Goal: Check status

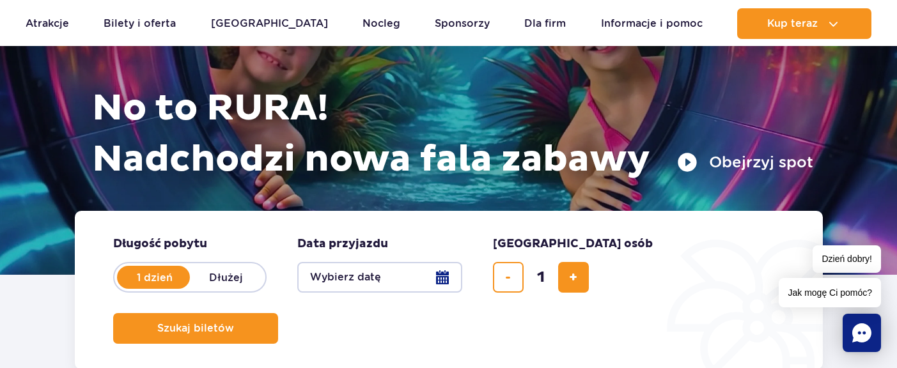
scroll to position [128, 0]
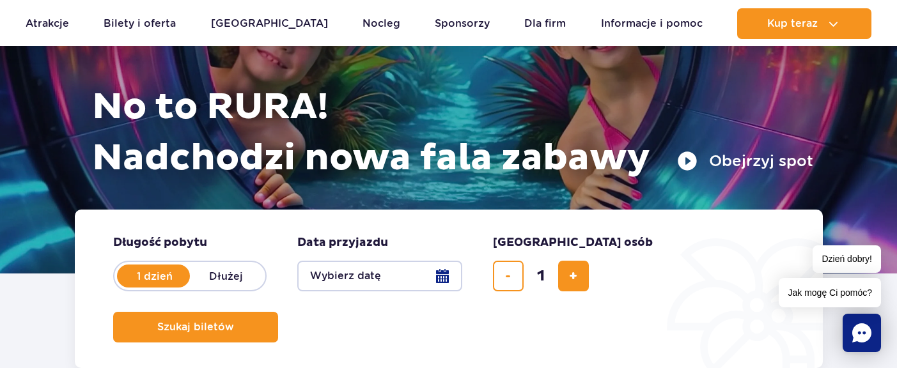
click at [862, 325] on icon "Chat" at bounding box center [861, 333] width 19 height 19
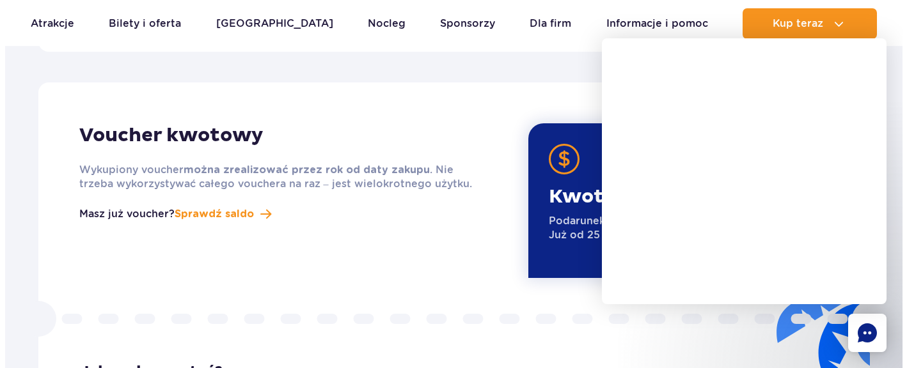
scroll to position [1598, 0]
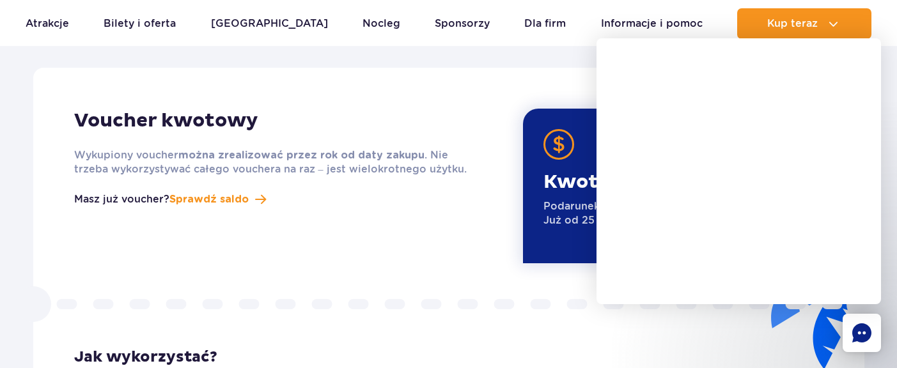
click at [225, 192] on span "Sprawdź saldo" at bounding box center [208, 199] width 79 height 15
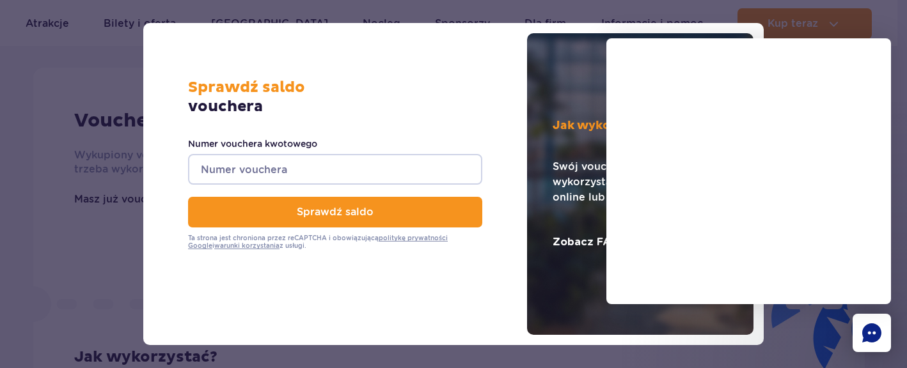
click at [303, 177] on input "Numer vouchera kwotowego" at bounding box center [335, 169] width 294 height 31
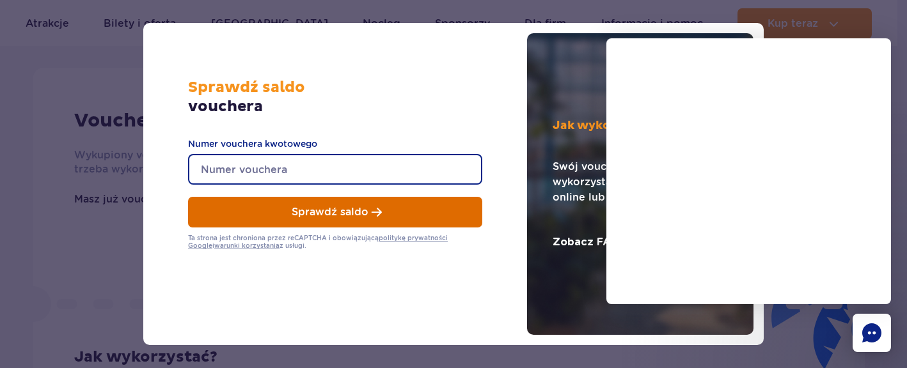
paste input "0660003063274383"
type input "0660003063274383"
click at [324, 215] on span "Sprawdź saldo" at bounding box center [330, 213] width 77 height 12
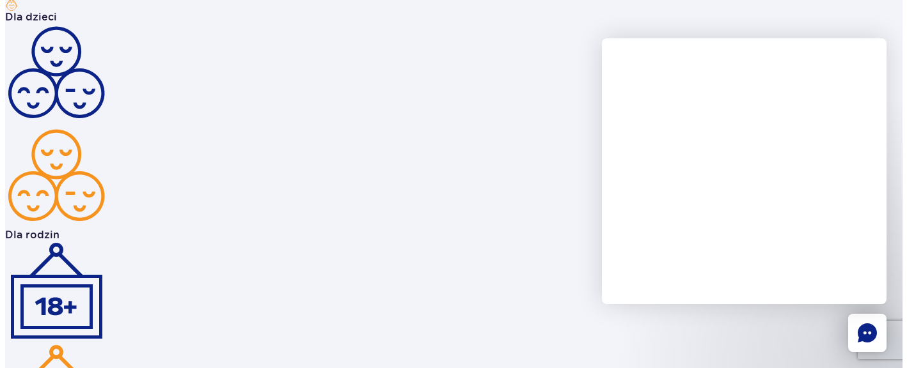
scroll to position [1598, 0]
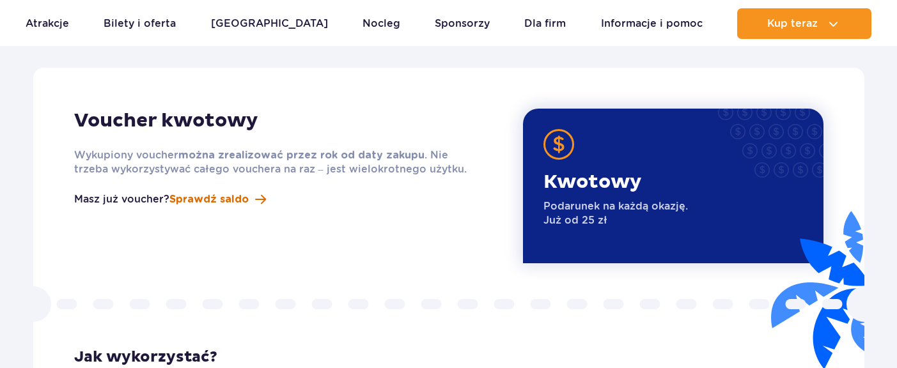
click at [246, 192] on span "Sprawdź saldo" at bounding box center [208, 199] width 79 height 15
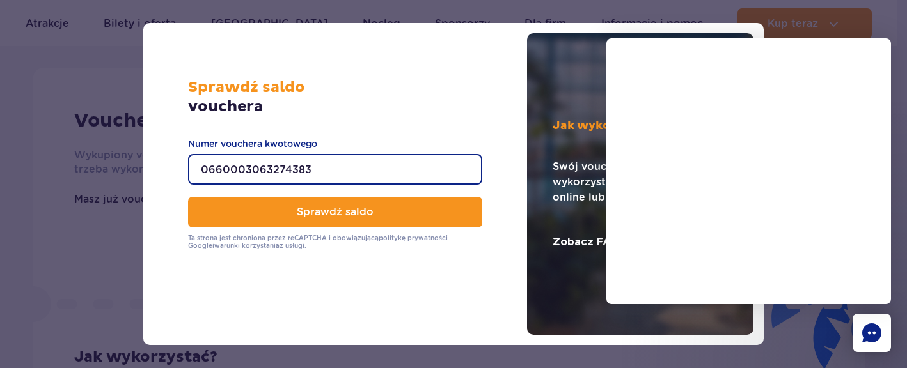
click at [299, 166] on input "0660003063274383" at bounding box center [335, 169] width 294 height 31
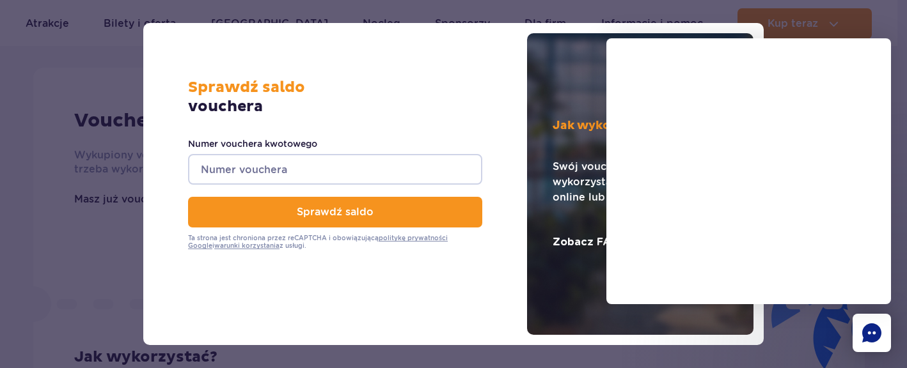
click at [332, 180] on input "Numer vouchera kwotowego" at bounding box center [335, 169] width 294 height 31
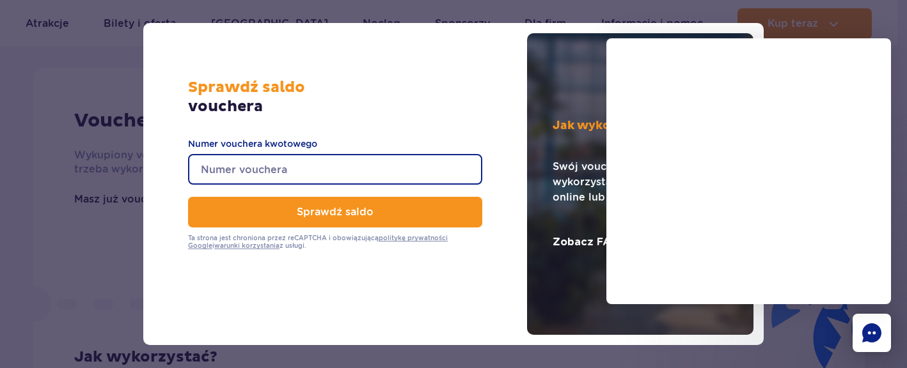
paste input "0690001063274976"
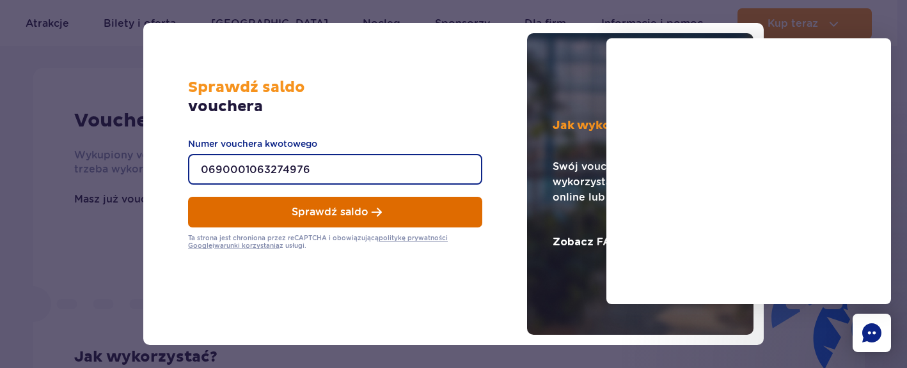
type input "0690001063274976"
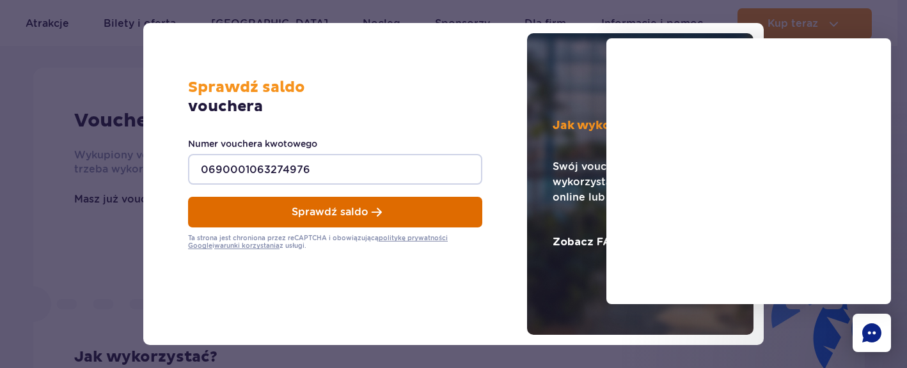
click at [342, 208] on span "Sprawdź saldo" at bounding box center [330, 213] width 77 height 12
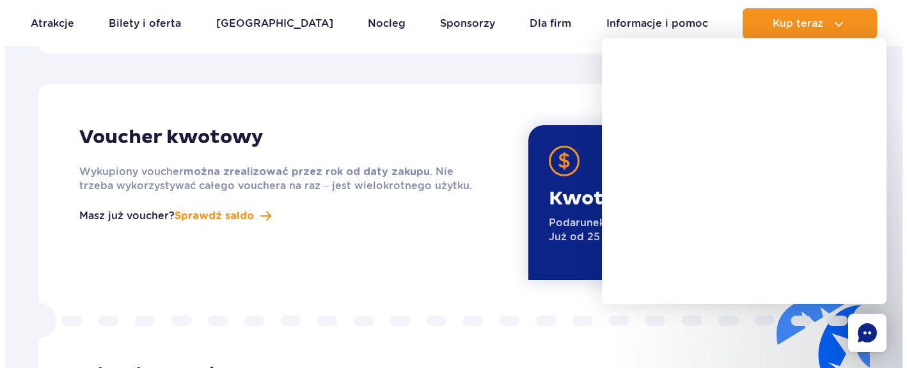
scroll to position [1471, 0]
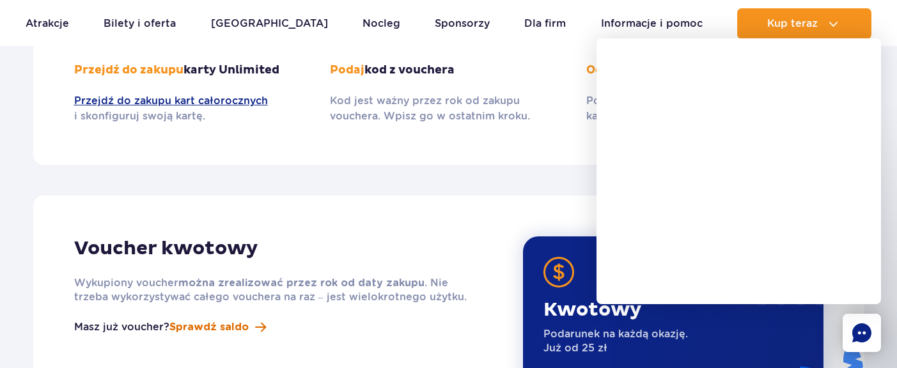
click at [208, 320] on span "Sprawdź saldo" at bounding box center [208, 327] width 79 height 15
